Goal: Transaction & Acquisition: Obtain resource

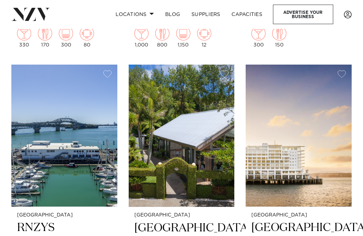
scroll to position [1006, 0]
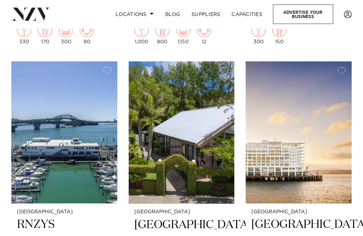
click at [42, 164] on img at bounding box center [64, 133] width 106 height 142
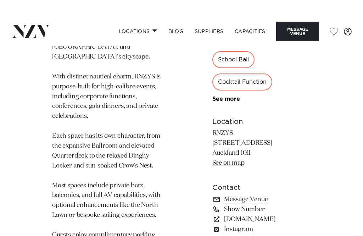
scroll to position [545, 0]
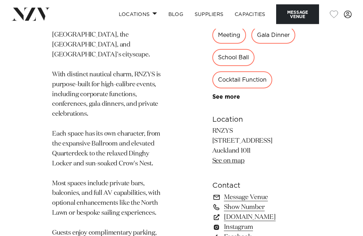
scroll to position [548, 0]
click at [217, 100] on link "See more" at bounding box center [239, 97] width 55 height 6
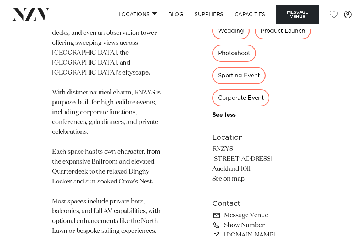
scroll to position [514, 0]
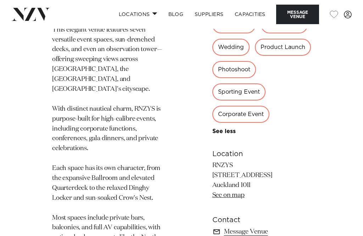
click at [223, 56] on div "Wedding" at bounding box center [230, 47] width 37 height 17
click at [222, 56] on div "Wedding" at bounding box center [230, 47] width 37 height 17
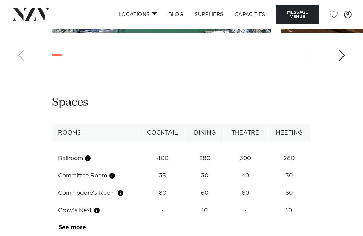
scroll to position [1039, 0]
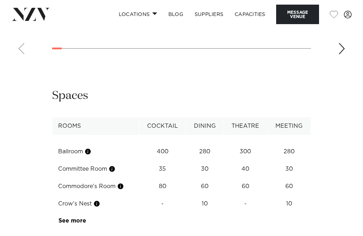
click at [35, 132] on div "**********" at bounding box center [182, 158] width 352 height 141
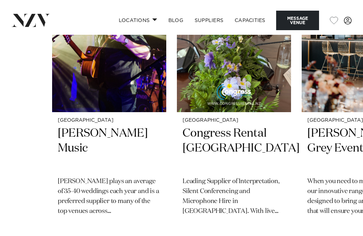
scroll to position [1372, 0]
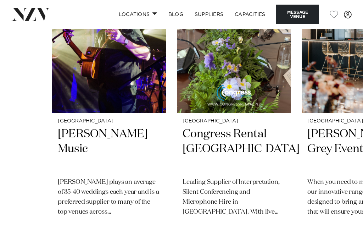
click at [16, 144] on swiper-container "Auckland Lee Gray Music Lee plays an average of 35-40 weddings each year and is…" at bounding box center [181, 113] width 363 height 306
click at [26, 143] on swiper-container "Auckland Lee Gray Music Lee plays an average of 35-40 weddings each year and is…" at bounding box center [181, 113] width 363 height 306
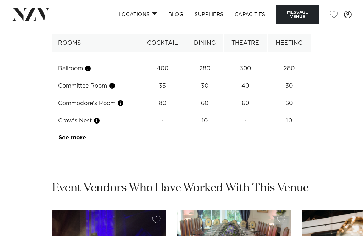
scroll to position [1119, 0]
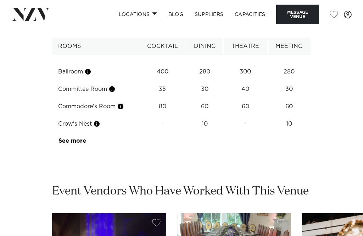
click at [75, 115] on td "Commodore's Room" at bounding box center [95, 106] width 87 height 17
click at [128, 115] on td "Commodore's Room" at bounding box center [95, 106] width 87 height 17
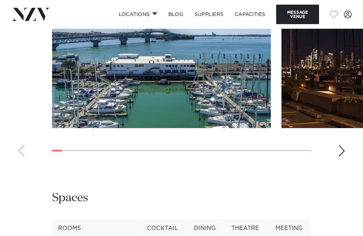
scroll to position [922, 0]
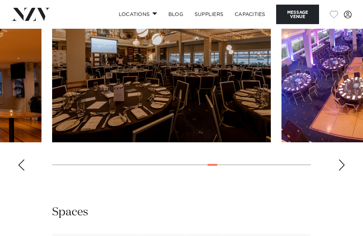
click at [245, 11] on link "Capacities" at bounding box center [250, 14] width 42 height 15
click at [299, 12] on button "Message Venue" at bounding box center [297, 14] width 43 height 19
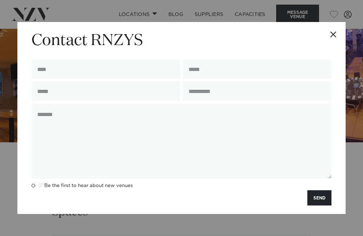
click at [63, 72] on input "text" at bounding box center [106, 69] width 149 height 19
type input "**********"
click at [213, 64] on input "email" at bounding box center [257, 69] width 149 height 19
type input "**********"
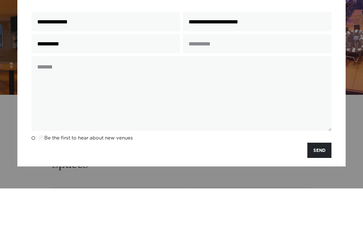
type input "**********"
click at [208, 82] on input "text" at bounding box center [257, 91] width 149 height 19
type input "***"
click at [45, 104] on textarea at bounding box center [182, 141] width 300 height 75
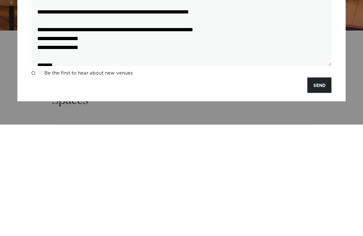
scroll to position [9, 0]
type textarea "**********"
click at [318, 189] on button "SEND" at bounding box center [319, 196] width 24 height 15
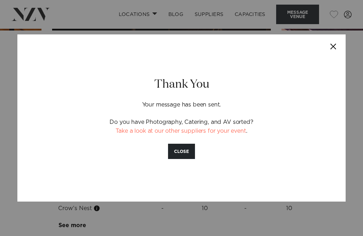
click at [329, 57] on button "Close" at bounding box center [333, 46] width 25 height 25
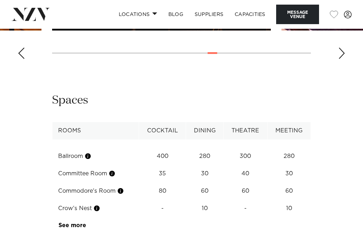
click at [21, 59] on div "Previous slide" at bounding box center [21, 53] width 7 height 11
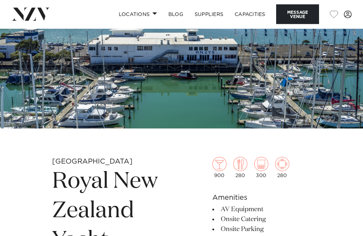
scroll to position [0, 0]
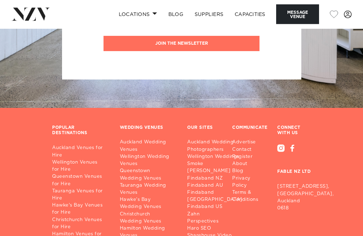
scroll to position [1859, 0]
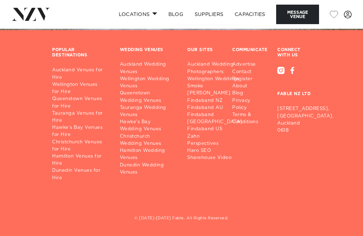
click at [134, 75] on link "Auckland Wedding Venues" at bounding box center [148, 68] width 56 height 14
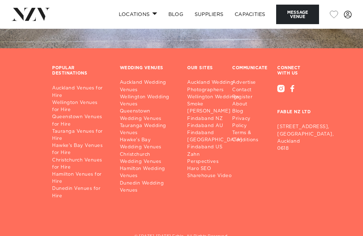
scroll to position [1833, 0]
click at [134, 93] on link "Auckland Wedding Venues" at bounding box center [148, 86] width 56 height 14
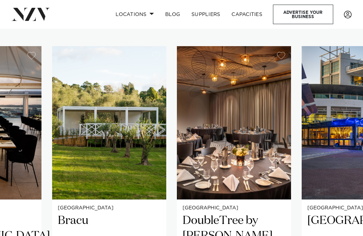
scroll to position [399, 0]
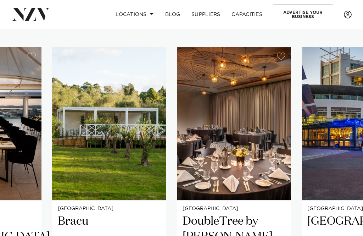
click at [107, 128] on img "8 / 25" at bounding box center [109, 123] width 114 height 153
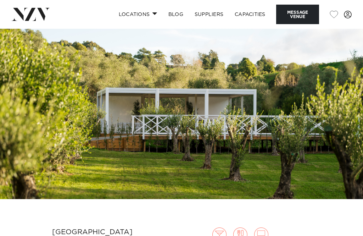
click at [350, 14] on span at bounding box center [348, 15] width 8 height 8
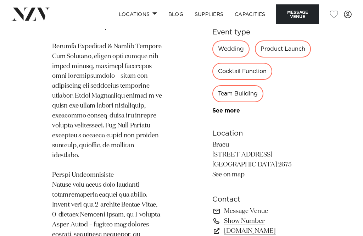
scroll to position [772, 0]
click at [212, 57] on div "Wedding" at bounding box center [230, 48] width 37 height 17
click at [213, 57] on div "Wedding" at bounding box center [230, 48] width 37 height 17
click at [216, 57] on div "Wedding" at bounding box center [230, 48] width 37 height 17
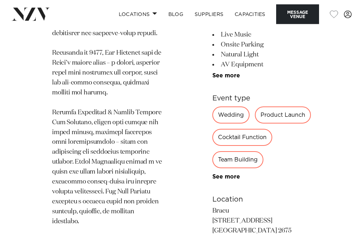
scroll to position [706, 0]
click at [214, 124] on div "Wedding" at bounding box center [230, 115] width 37 height 17
click at [212, 124] on div "Wedding" at bounding box center [230, 115] width 37 height 17
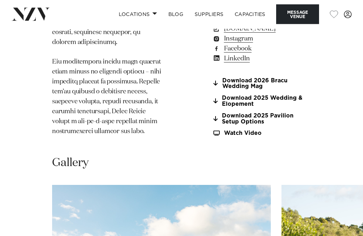
scroll to position [974, 0]
click at [223, 89] on link "Download 2026 Bracu Wedding Mag" at bounding box center [261, 83] width 99 height 12
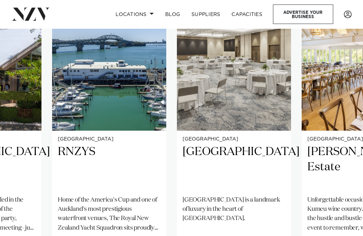
scroll to position [469, 0]
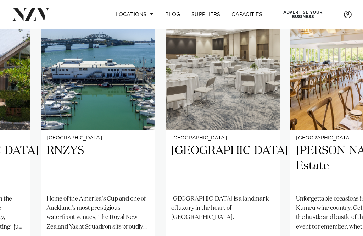
click at [82, 220] on p "Home of the America's Cup and one of Auckland's most prestigious waterfront ven…" at bounding box center [97, 212] width 103 height 37
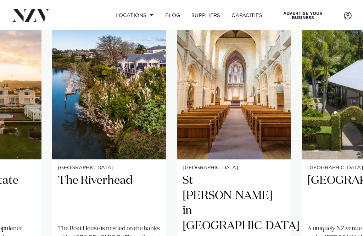
scroll to position [442, 0]
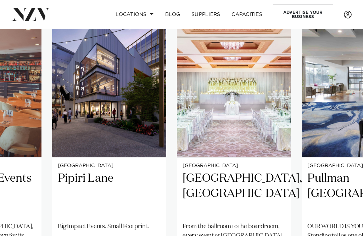
click at [98, 222] on div "Auckland Pipiri Lane Big Impact Events. Small Footprint. 500 180 300 10" at bounding box center [109, 233] width 114 height 152
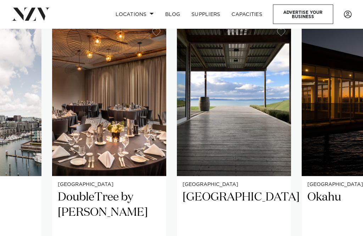
scroll to position [423, 0]
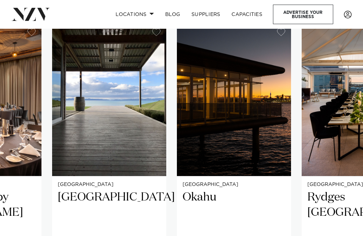
click at [229, 126] on img "20 / 25" at bounding box center [234, 99] width 114 height 153
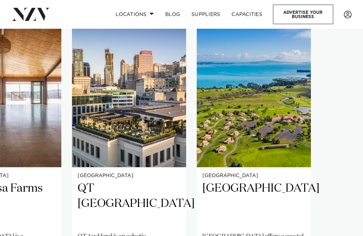
scroll to position [426, 0]
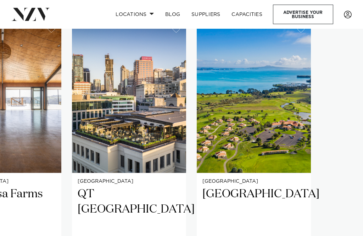
click at [239, 117] on img "25 / 25" at bounding box center [254, 95] width 114 height 153
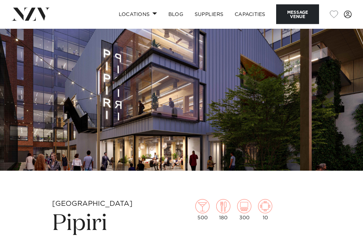
scroll to position [29, 0]
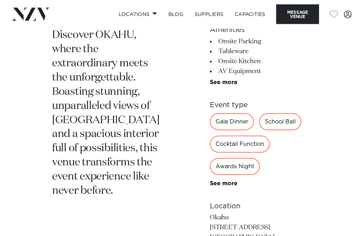
click at [211, 185] on link "See more" at bounding box center [237, 184] width 55 height 6
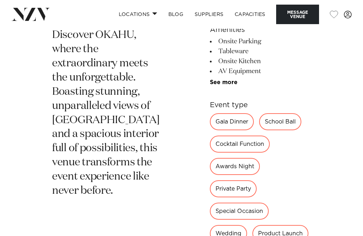
click at [247, 225] on div "Wedding" at bounding box center [228, 233] width 37 height 17
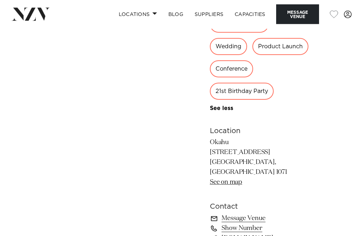
scroll to position [437, 0]
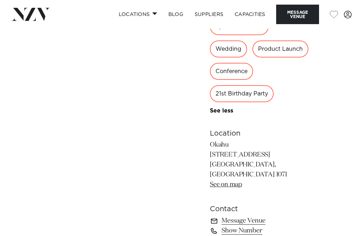
click at [221, 216] on link "Message Venue" at bounding box center [260, 221] width 101 height 10
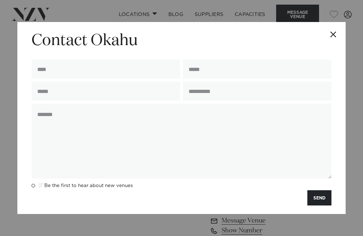
click at [62, 79] on input "text" at bounding box center [106, 69] width 149 height 19
type input "**********"
click at [203, 79] on input "email" at bounding box center [257, 69] width 149 height 19
type input "**********"
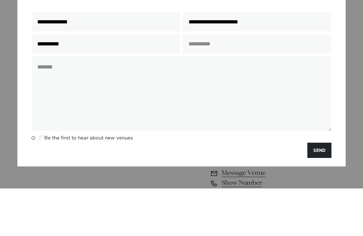
type input "**********"
click at [202, 82] on input "text" at bounding box center [257, 91] width 149 height 19
type input "***"
click at [50, 104] on textarea at bounding box center [182, 141] width 300 height 75
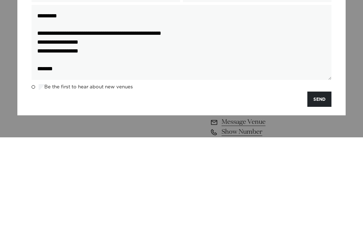
click at [130, 104] on textarea "**********" at bounding box center [182, 141] width 300 height 75
click at [131, 104] on textarea "**********" at bounding box center [182, 141] width 300 height 75
click at [115, 104] on textarea "**********" at bounding box center [182, 141] width 300 height 75
click at [128, 104] on textarea "**********" at bounding box center [182, 141] width 300 height 75
type textarea "**********"
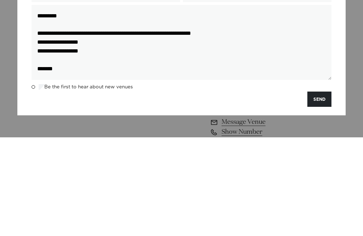
click at [324, 190] on button "SEND" at bounding box center [319, 197] width 24 height 15
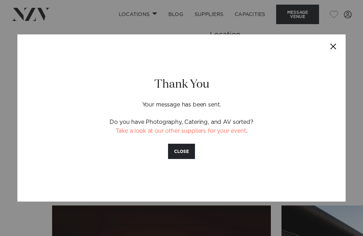
click at [180, 159] on button "CLOSE" at bounding box center [181, 151] width 27 height 15
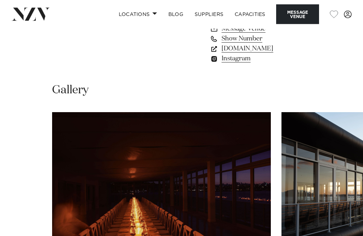
click at [86, 195] on img "1 / 9" at bounding box center [161, 192] width 219 height 161
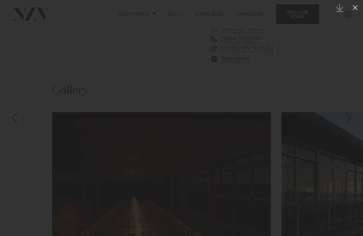
scroll to position [629, 0]
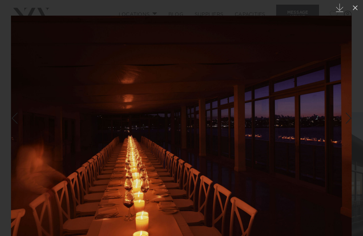
click at [353, 12] on button at bounding box center [355, 8] width 16 height 16
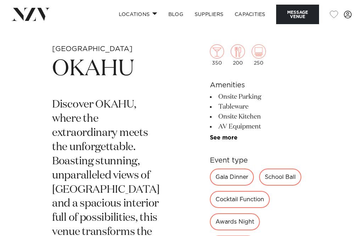
scroll to position [177, 0]
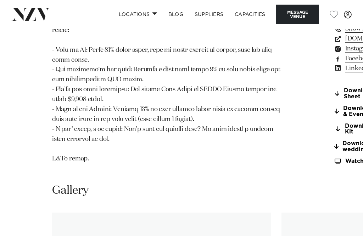
scroll to position [752, 0]
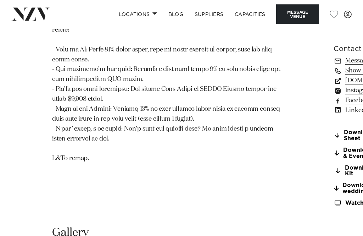
scroll to position [751, 0]
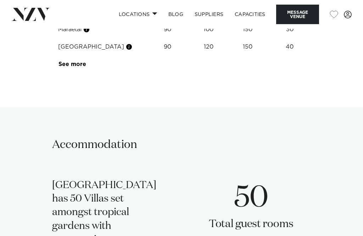
scroll to position [1305, 0]
